Goal: Transaction & Acquisition: Book appointment/travel/reservation

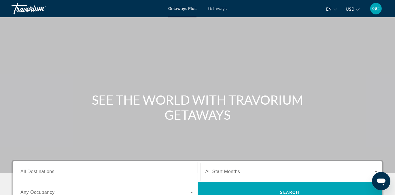
click at [212, 7] on span "Getaways" at bounding box center [217, 8] width 19 height 5
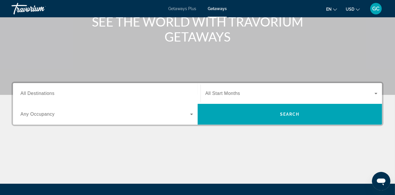
scroll to position [78, 0]
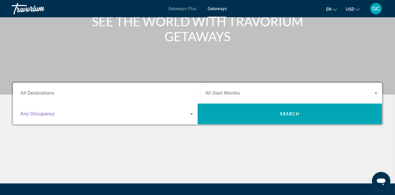
click at [192, 112] on icon "Search widget" at bounding box center [191, 113] width 7 height 7
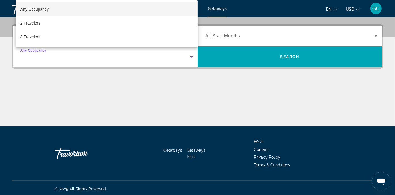
scroll to position [137, 0]
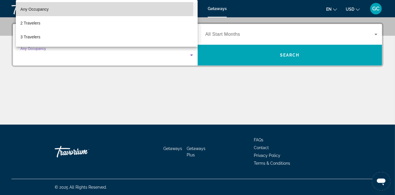
click at [35, 8] on span "Any Occupancy" at bounding box center [34, 9] width 28 height 5
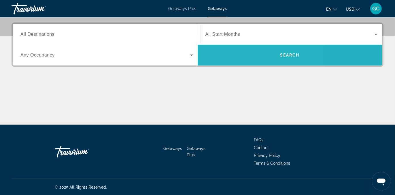
click at [243, 54] on span "Search" at bounding box center [289, 55] width 184 height 14
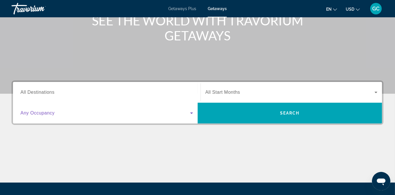
click at [175, 115] on span "Search widget" at bounding box center [105, 112] width 170 height 7
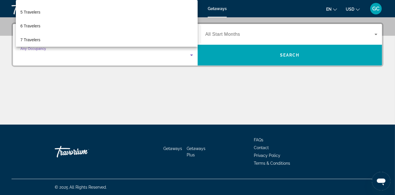
scroll to position [52, 0]
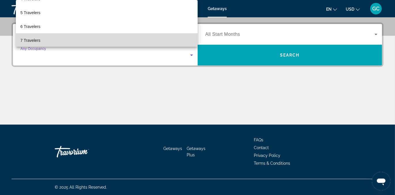
click at [158, 39] on mat-option "7 Travelers" at bounding box center [107, 40] width 182 height 14
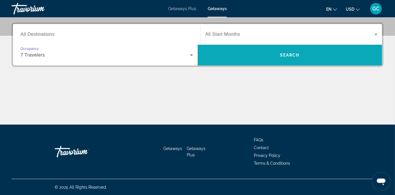
click at [242, 56] on span "Search" at bounding box center [289, 55] width 184 height 14
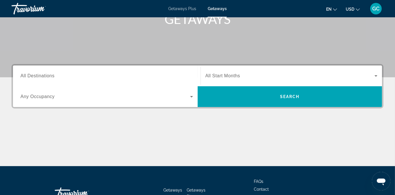
scroll to position [96, 0]
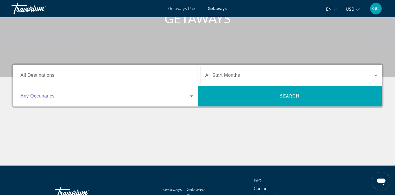
click at [193, 94] on icon "Search widget" at bounding box center [191, 95] width 7 height 7
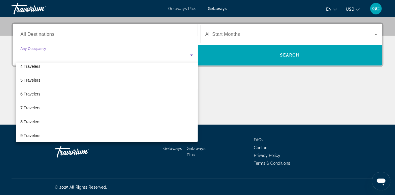
scroll to position [48, 0]
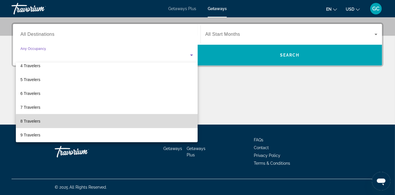
click at [139, 123] on mat-option "8 Travelers" at bounding box center [107, 121] width 182 height 14
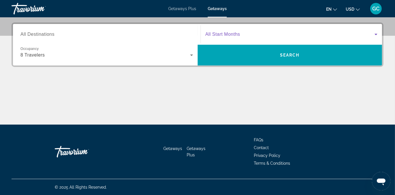
click at [250, 36] on span "Search widget" at bounding box center [289, 34] width 169 height 7
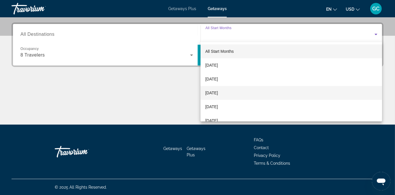
drag, startPoint x: 232, startPoint y: 90, endPoint x: 208, endPoint y: 90, distance: 24.5
click at [208, 90] on span "[DATE]" at bounding box center [211, 92] width 13 height 7
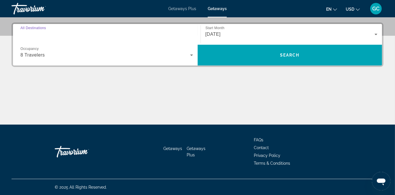
click at [160, 37] on input "Destination All Destinations" at bounding box center [106, 34] width 172 height 7
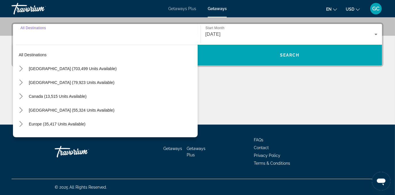
click at [160, 37] on input "Destination All Destinations" at bounding box center [106, 34] width 172 height 7
click at [22, 67] on icon "Toggle United States (703,499 units available) submenu" at bounding box center [21, 69] width 6 height 6
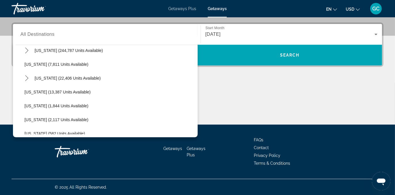
scroll to position [101, 0]
click at [25, 51] on icon "Toggle Florida (244,787 units available) submenu" at bounding box center [27, 50] width 6 height 6
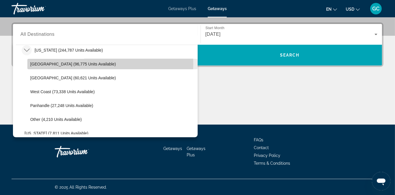
click at [65, 64] on span "[GEOGRAPHIC_DATA] (96,775 units available)" at bounding box center [72, 64] width 85 height 5
type input "**********"
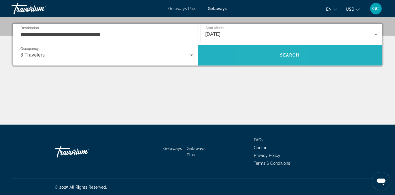
drag, startPoint x: 294, startPoint y: 55, endPoint x: 272, endPoint y: 55, distance: 22.2
click at [272, 55] on span "Search" at bounding box center [289, 55] width 184 height 14
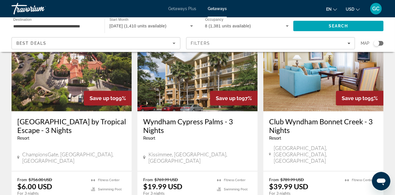
scroll to position [271, 0]
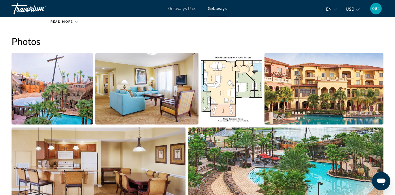
scroll to position [357, 0]
click at [243, 100] on img "Open full-screen image slider" at bounding box center [231, 88] width 61 height 71
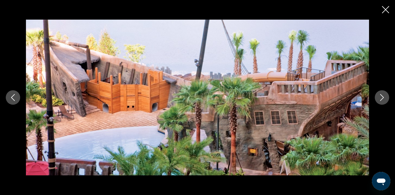
click at [375, 98] on button "Next image" at bounding box center [381, 97] width 14 height 14
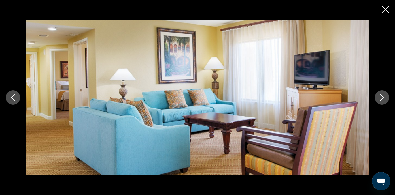
click at [375, 98] on button "Next image" at bounding box center [381, 97] width 14 height 14
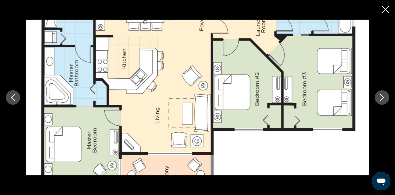
scroll to position [228, 0]
click at [351, 113] on img "Main content" at bounding box center [197, 98] width 343 height 156
drag, startPoint x: 385, startPoint y: 12, endPoint x: 382, endPoint y: 9, distance: 4.1
click at [382, 9] on icon "Close slideshow" at bounding box center [385, 9] width 7 height 7
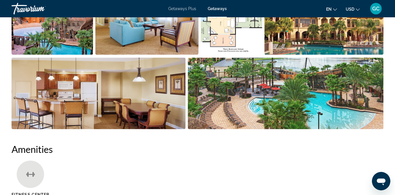
scroll to position [427, 0]
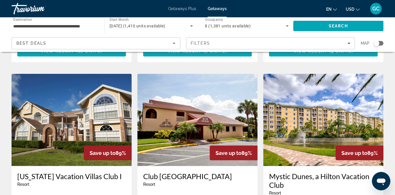
scroll to position [644, 0]
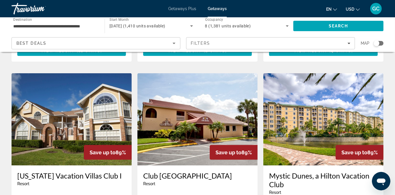
click at [297, 7] on div "en English Español Français Italiano Português русский USD USD ($) MXN (Mex$) C…" at bounding box center [307, 9] width 151 height 12
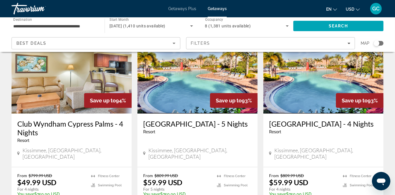
scroll to position [485, 0]
drag, startPoint x: 307, startPoint y: 173, endPoint x: 296, endPoint y: 176, distance: 11.9
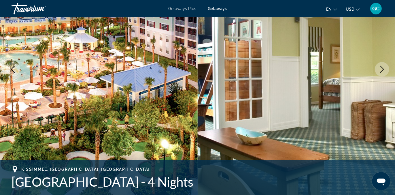
scroll to position [83, 0]
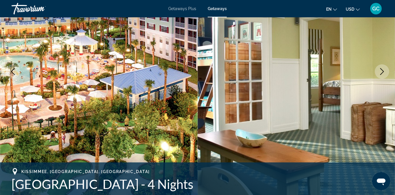
click at [385, 71] on icon "Next image" at bounding box center [381, 71] width 7 height 7
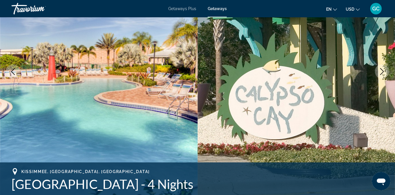
click at [385, 71] on icon "Next image" at bounding box center [381, 71] width 7 height 7
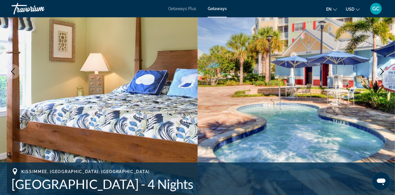
click at [385, 71] on icon "Next image" at bounding box center [381, 71] width 7 height 7
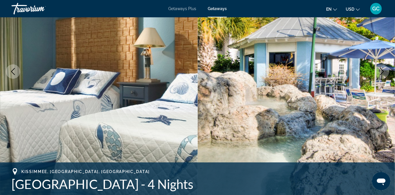
click at [385, 71] on icon "Next image" at bounding box center [381, 71] width 7 height 7
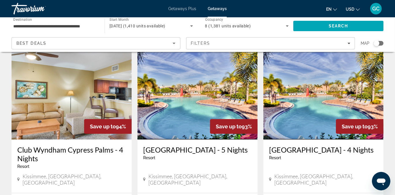
scroll to position [459, 0]
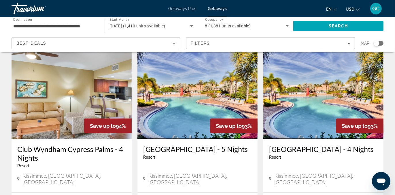
click at [44, 144] on h3 "Club Wyndham Cypress Palms - 4 Nights" at bounding box center [71, 152] width 109 height 17
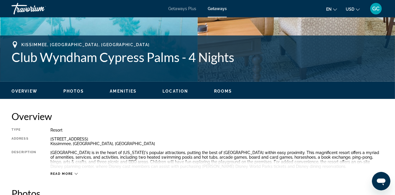
scroll to position [208, 0]
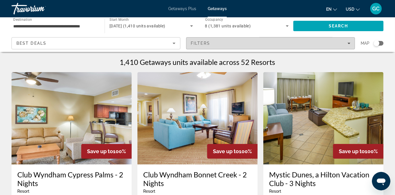
click at [335, 45] on div "Filters" at bounding box center [270, 43] width 159 height 5
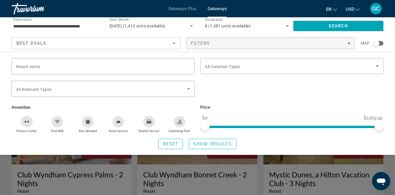
click at [177, 28] on div "[DATE] (1,410 units available)" at bounding box center [149, 25] width 81 height 7
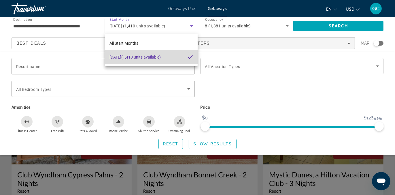
click at [161, 57] on span "[DATE] (1,410 units available)" at bounding box center [134, 57] width 51 height 7
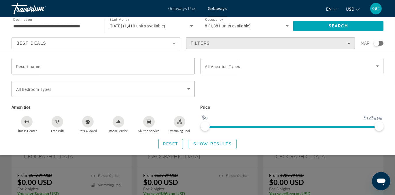
scroll to position [56, 0]
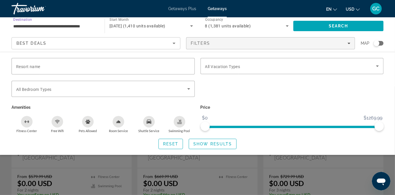
click at [93, 26] on input "**********" at bounding box center [55, 26] width 84 height 7
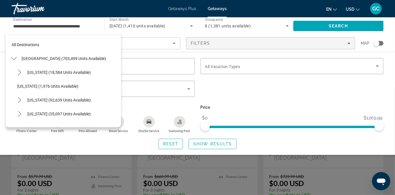
scroll to position [76, 0]
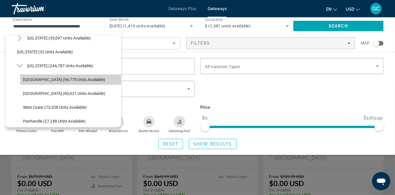
click at [73, 80] on span "[GEOGRAPHIC_DATA] (96,775 units available)" at bounding box center [64, 79] width 82 height 5
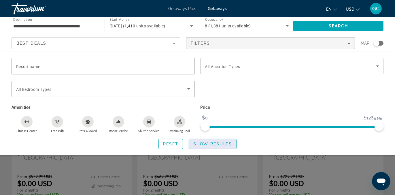
click at [210, 144] on span "Show Results" at bounding box center [212, 143] width 39 height 5
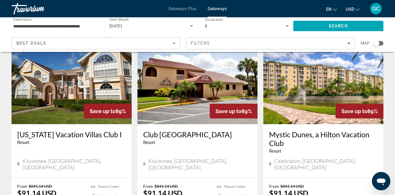
scroll to position [686, 0]
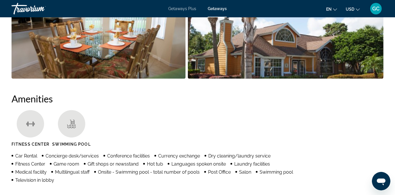
scroll to position [477, 0]
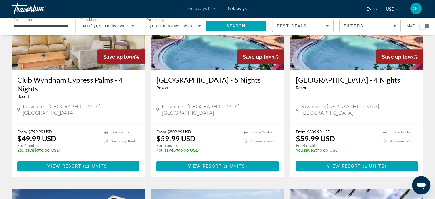
scroll to position [499, 0]
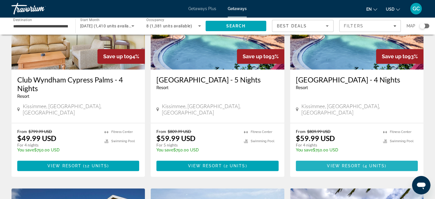
click at [330, 163] on span "View Resort" at bounding box center [344, 165] width 34 height 5
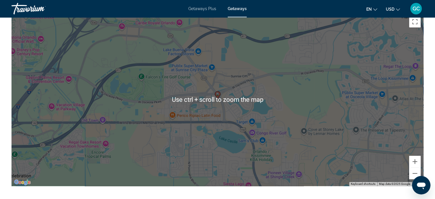
scroll to position [716, 0]
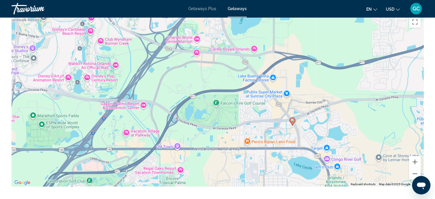
drag, startPoint x: 142, startPoint y: 132, endPoint x: 217, endPoint y: 158, distance: 79.7
click at [217, 158] on div "To activate drag with keyboard, press Alt + Enter. Once in keyboard drag state,…" at bounding box center [218, 99] width 412 height 173
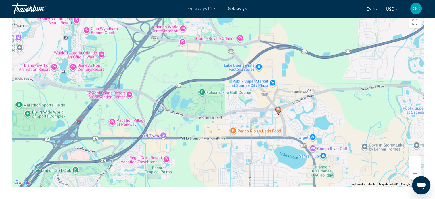
drag, startPoint x: 216, startPoint y: 101, endPoint x: 200, endPoint y: 89, distance: 19.1
click at [200, 89] on div "To activate drag with keyboard, press Alt + Enter. Once in keyboard drag state,…" at bounding box center [218, 99] width 412 height 173
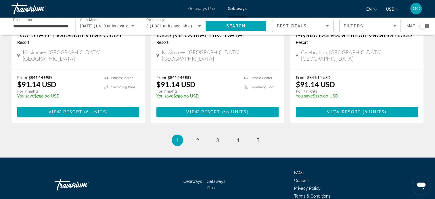
scroll to position [755, 0]
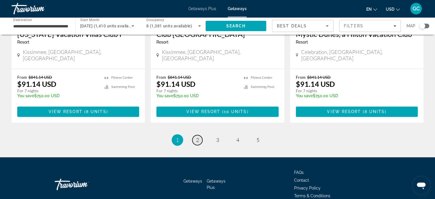
click at [199, 135] on link "page 2" at bounding box center [198, 140] width 10 height 10
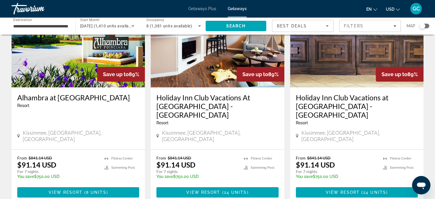
scroll to position [60, 0]
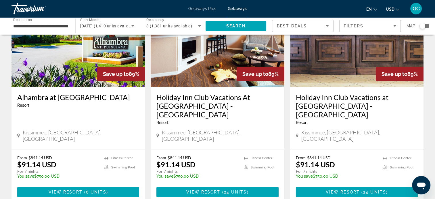
click at [326, 100] on h3 "Holiday Inn Club Vacations at [GEOGRAPHIC_DATA] - [GEOGRAPHIC_DATA]" at bounding box center [357, 106] width 122 height 26
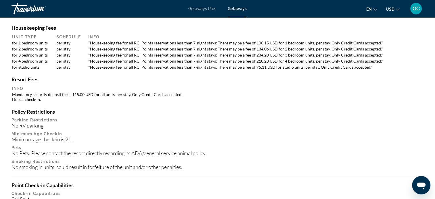
scroll to position [577, 0]
click at [207, 7] on span "Getaways Plus" at bounding box center [203, 8] width 28 height 5
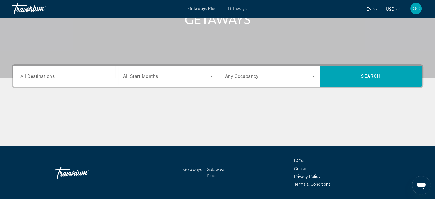
scroll to position [96, 0]
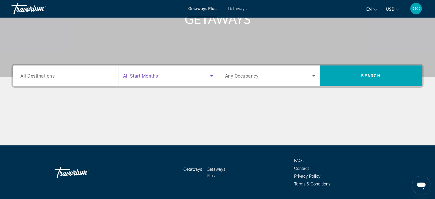
click at [168, 78] on span "Search widget" at bounding box center [166, 75] width 87 height 7
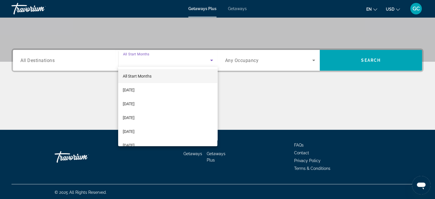
scroll to position [112, 0]
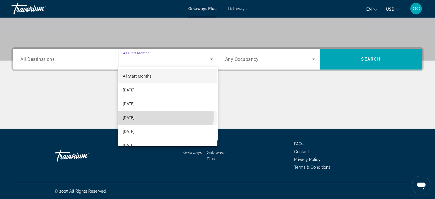
click at [135, 117] on span "[DATE]" at bounding box center [129, 117] width 12 height 7
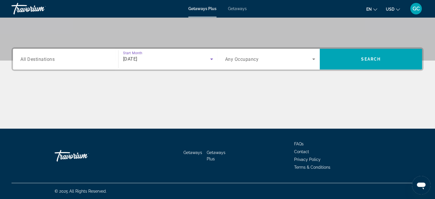
click at [100, 59] on input "Destination All Destinations" at bounding box center [65, 59] width 90 height 7
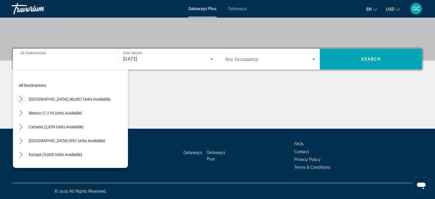
click at [22, 98] on icon "Toggle United States (40,607 units available) submenu" at bounding box center [20, 99] width 3 height 6
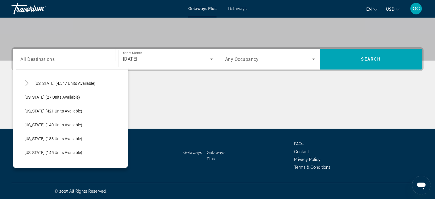
scroll to position [0, 0]
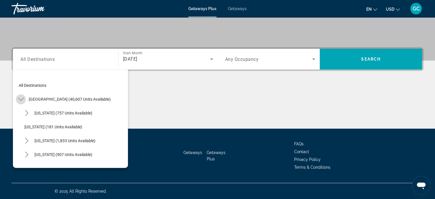
click at [19, 98] on icon "Toggle United States (40,607 units available) submenu" at bounding box center [21, 99] width 6 height 3
click at [19, 98] on icon "Toggle United States (40,607 units available) submenu" at bounding box center [21, 99] width 6 height 6
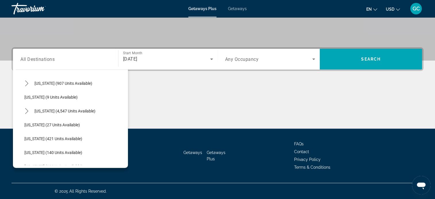
scroll to position [79, 0]
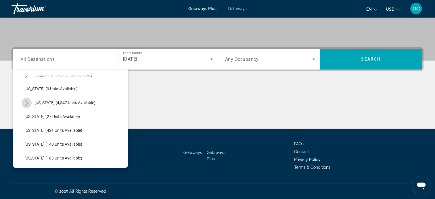
click at [24, 100] on icon "Toggle Florida (4,547 units available) submenu" at bounding box center [27, 103] width 6 height 6
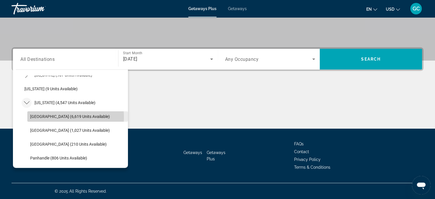
click at [54, 116] on span "[GEOGRAPHIC_DATA] (6,619 units available)" at bounding box center [70, 116] width 80 height 5
type input "**********"
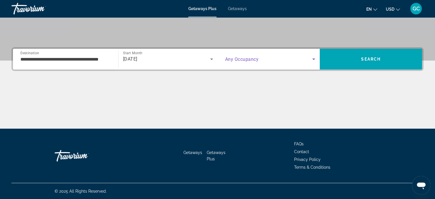
click at [254, 62] on span "Search widget" at bounding box center [268, 59] width 87 height 7
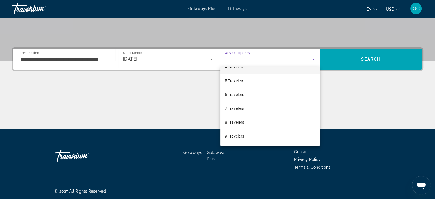
scroll to position [51, 0]
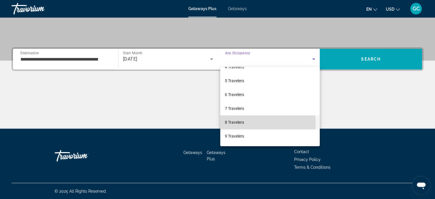
click at [240, 123] on span "8 Travelers" at bounding box center [234, 122] width 19 height 7
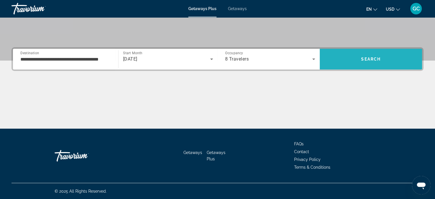
click at [345, 61] on span "Search" at bounding box center [371, 59] width 102 height 14
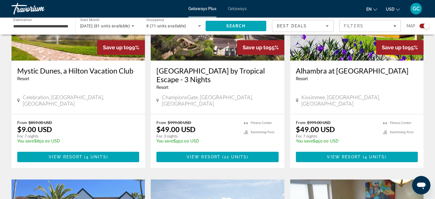
scroll to position [265, 0]
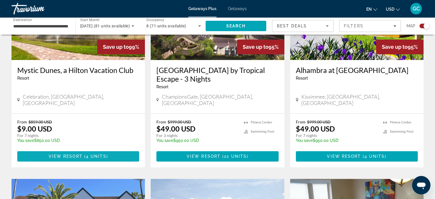
click at [124, 152] on span "Main content" at bounding box center [78, 156] width 122 height 14
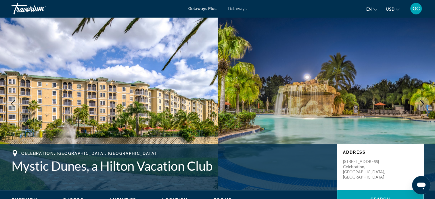
drag, startPoint x: 245, startPoint y: 10, endPoint x: 230, endPoint y: 9, distance: 15.0
click at [230, 9] on span "Getaways" at bounding box center [237, 8] width 19 height 5
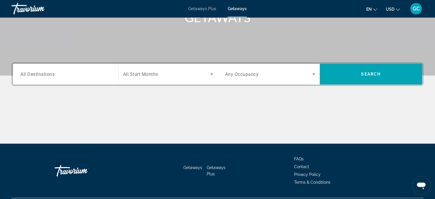
scroll to position [100, 0]
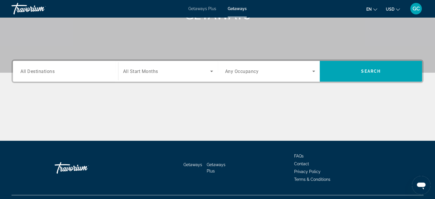
click at [111, 69] on input "Destination All Destinations" at bounding box center [65, 71] width 90 height 7
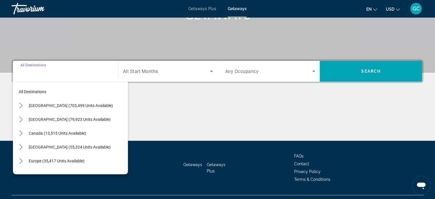
scroll to position [112, 0]
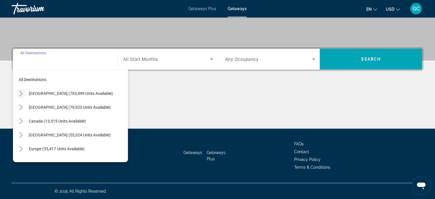
click at [21, 94] on icon "Toggle United States (703,499 units available) submenu" at bounding box center [20, 93] width 3 height 6
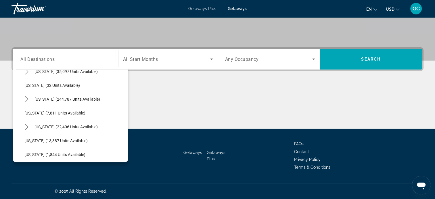
scroll to position [76, 0]
click at [24, 103] on mat-icon "Toggle Florida (244,787 units available) submenu" at bounding box center [27, 100] width 10 height 10
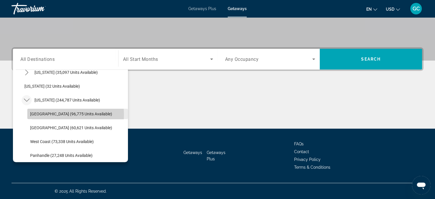
click at [41, 114] on span "[GEOGRAPHIC_DATA] (96,775 units available)" at bounding box center [71, 113] width 82 height 5
type input "**********"
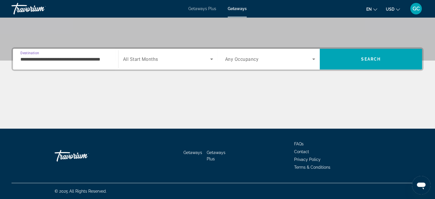
click at [151, 62] on div "Search widget" at bounding box center [168, 59] width 90 height 16
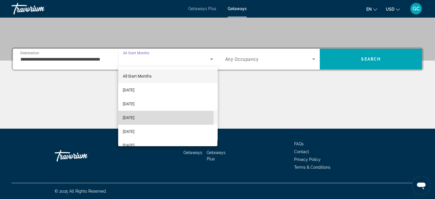
drag, startPoint x: 149, startPoint y: 118, endPoint x: 136, endPoint y: 119, distance: 12.7
click at [135, 119] on span "[DATE]" at bounding box center [129, 117] width 12 height 7
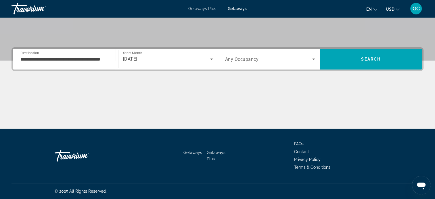
click at [254, 64] on div "Search widget" at bounding box center [270, 59] width 90 height 16
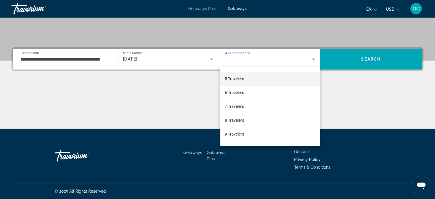
scroll to position [54, 0]
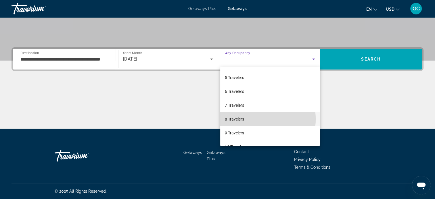
click at [253, 119] on mat-option "8 Travelers" at bounding box center [270, 119] width 100 height 14
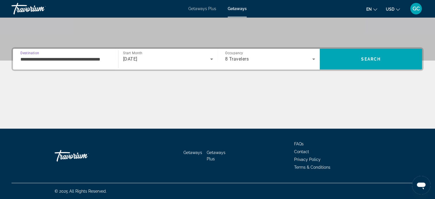
click at [103, 60] on input "**********" at bounding box center [65, 59] width 90 height 7
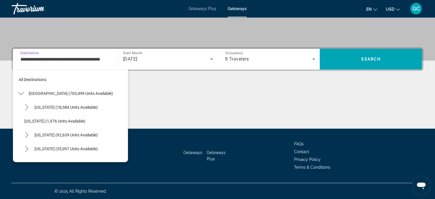
scroll to position [76, 0]
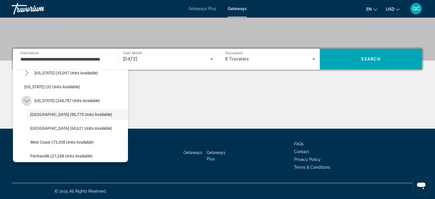
click at [27, 100] on icon "Toggle Florida (244,787 units available) submenu" at bounding box center [27, 101] width 6 height 6
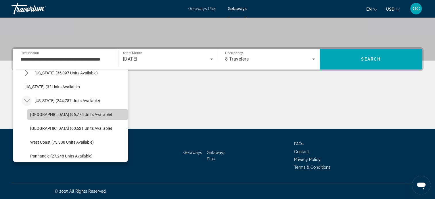
click at [78, 116] on span "[GEOGRAPHIC_DATA] (96,775 units available)" at bounding box center [71, 114] width 82 height 5
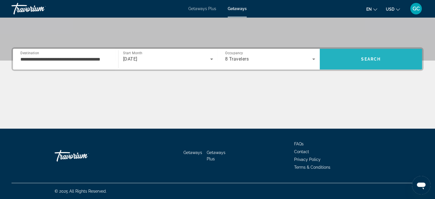
drag, startPoint x: 371, startPoint y: 67, endPoint x: 334, endPoint y: 55, distance: 38.7
click at [334, 55] on span "Search" at bounding box center [371, 59] width 102 height 14
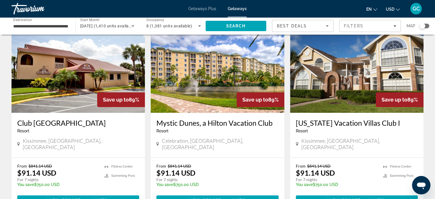
scroll to position [758, 0]
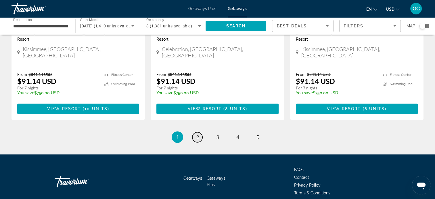
click at [193, 132] on link "page 2" at bounding box center [198, 137] width 10 height 10
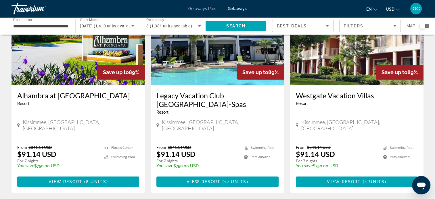
scroll to position [62, 0]
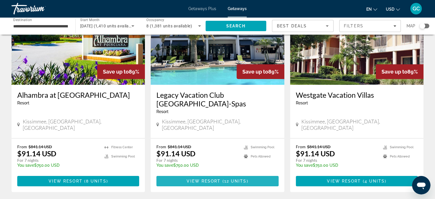
drag, startPoint x: 235, startPoint y: 165, endPoint x: 222, endPoint y: 163, distance: 13.2
click at [222, 174] on span "Main content" at bounding box center [218, 181] width 122 height 14
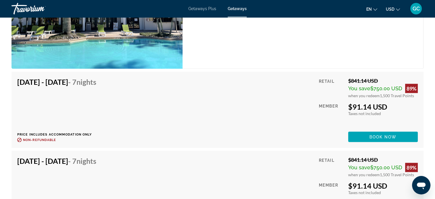
scroll to position [1213, 0]
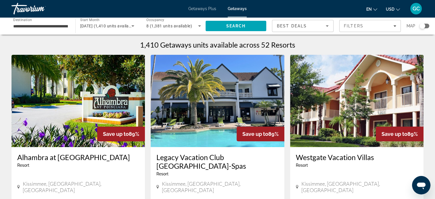
click at [399, 26] on div "Search widget" at bounding box center [425, 26] width 10 height 5
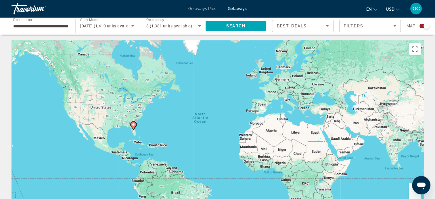
click at [134, 128] on icon "Main content" at bounding box center [133, 125] width 5 height 7
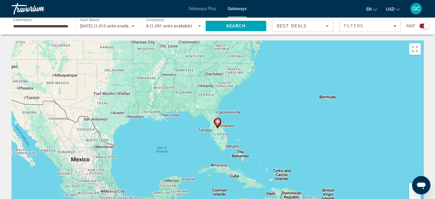
click at [217, 123] on icon "Main content" at bounding box center [217, 122] width 5 height 7
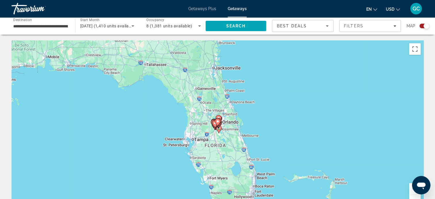
click at [220, 123] on gmp-advanced-marker "Main content" at bounding box center [218, 122] width 6 height 9
type input "**********"
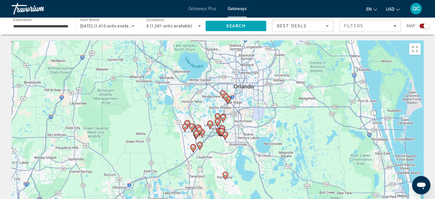
click at [229, 101] on icon "Main content" at bounding box center [227, 99] width 5 height 7
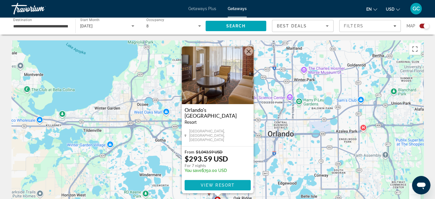
drag, startPoint x: 221, startPoint y: 183, endPoint x: 206, endPoint y: 189, distance: 16.0
click at [206, 189] on span "Main content" at bounding box center [218, 185] width 66 height 14
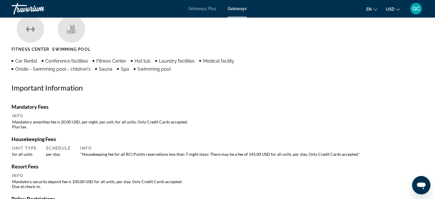
scroll to position [465, 0]
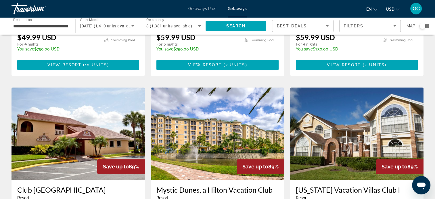
scroll to position [644, 0]
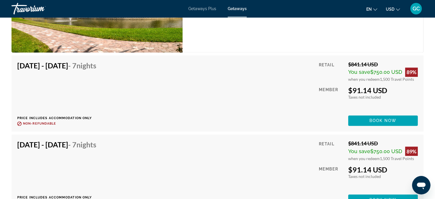
scroll to position [935, 0]
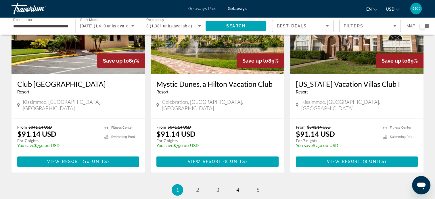
scroll to position [705, 0]
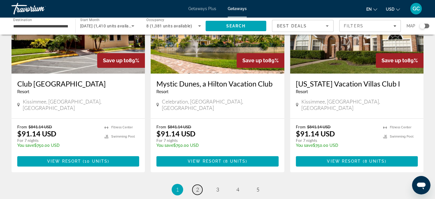
click at [197, 186] on span "2" at bounding box center [197, 189] width 3 height 6
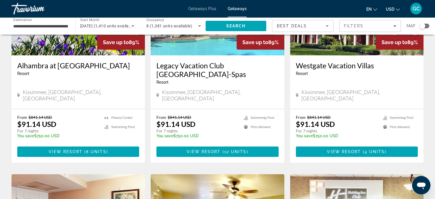
scroll to position [95, 0]
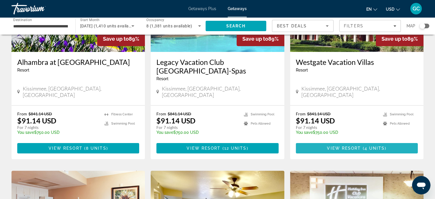
click at [324, 141] on span "Main content" at bounding box center [357, 148] width 122 height 14
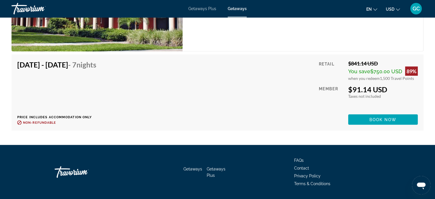
scroll to position [1150, 0]
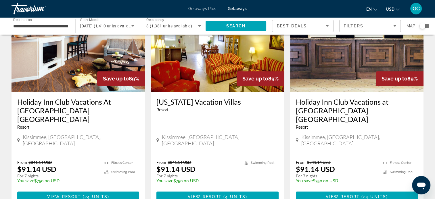
scroll to position [292, 0]
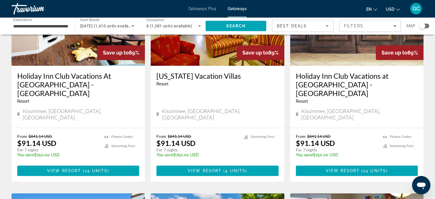
drag, startPoint x: 264, startPoint y: 144, endPoint x: 397, endPoint y: 104, distance: 138.4
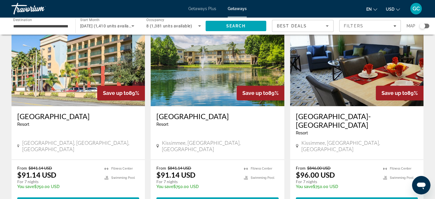
scroll to position [473, 0]
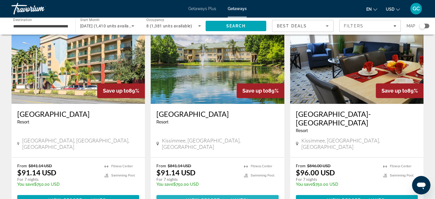
click at [266, 193] on span "Main content" at bounding box center [218, 200] width 122 height 14
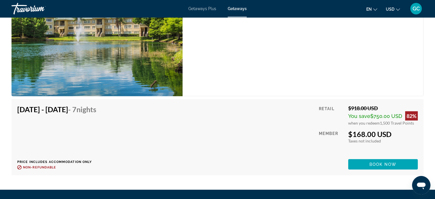
scroll to position [1603, 0]
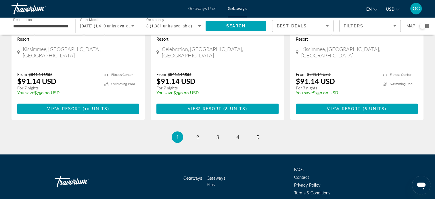
scroll to position [758, 0]
drag, startPoint x: 216, startPoint y: 109, endPoint x: 397, endPoint y: 90, distance: 182.1
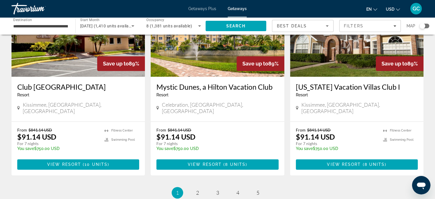
scroll to position [704, 0]
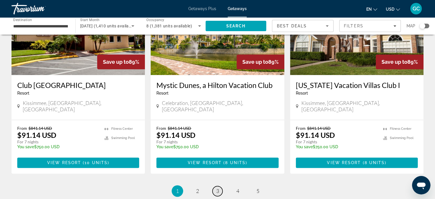
click at [218, 187] on span "3" at bounding box center [217, 190] width 3 height 6
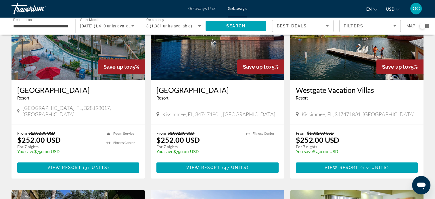
scroll to position [269, 0]
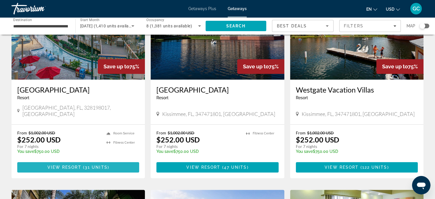
click at [94, 165] on span "31 units" at bounding box center [96, 167] width 23 height 5
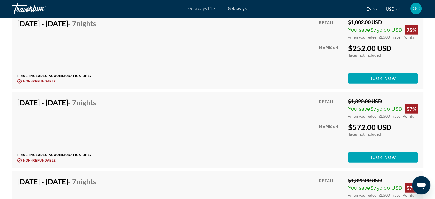
scroll to position [1395, 0]
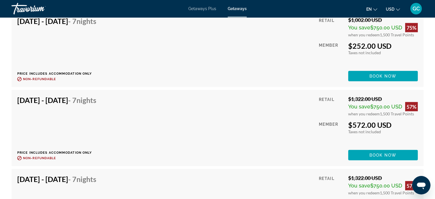
drag, startPoint x: 366, startPoint y: 149, endPoint x: 347, endPoint y: 153, distance: 19.9
click at [347, 153] on div "Retail $1,322.00 USD You save $750.00 USD 57% when you redeem 1,500 Travel Poin…" at bounding box center [368, 128] width 99 height 64
click at [357, 152] on span "Main content" at bounding box center [384, 155] width 70 height 14
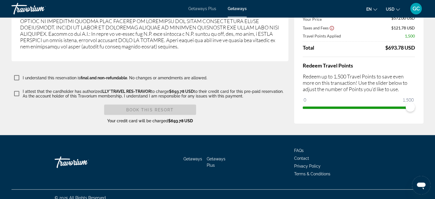
scroll to position [1023, 0]
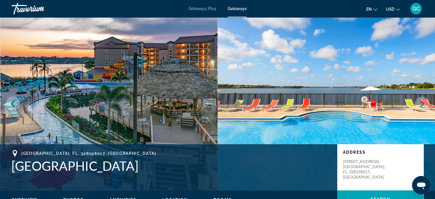
click at [399, 12] on div "GC" at bounding box center [417, 9] width 12 height 12
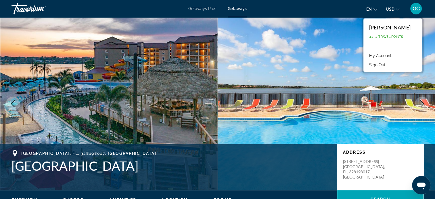
click at [399, 14] on button "GC" at bounding box center [416, 9] width 15 height 12
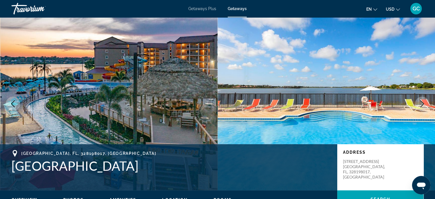
click at [107, 64] on img "Main content" at bounding box center [109, 103] width 218 height 173
